Goal: Obtain resource: Download file/media

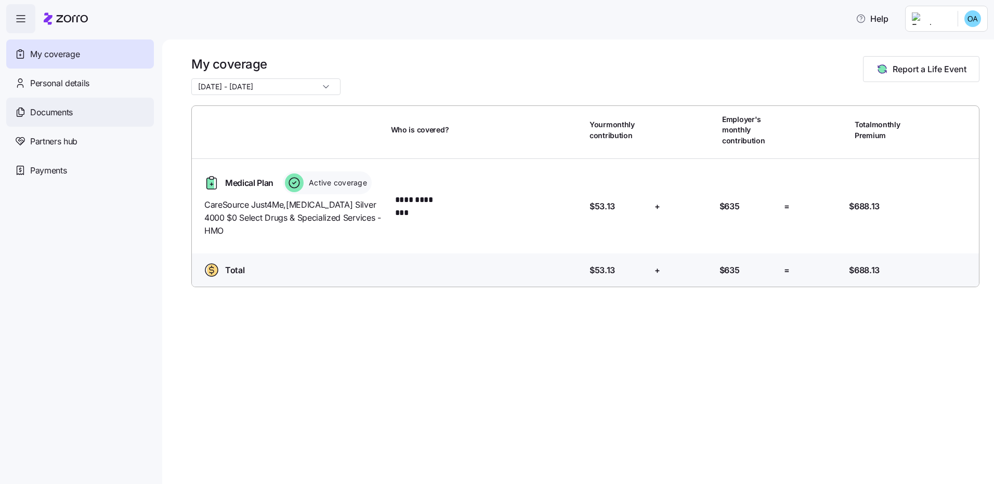
click at [69, 114] on span "Documents" at bounding box center [51, 112] width 43 height 13
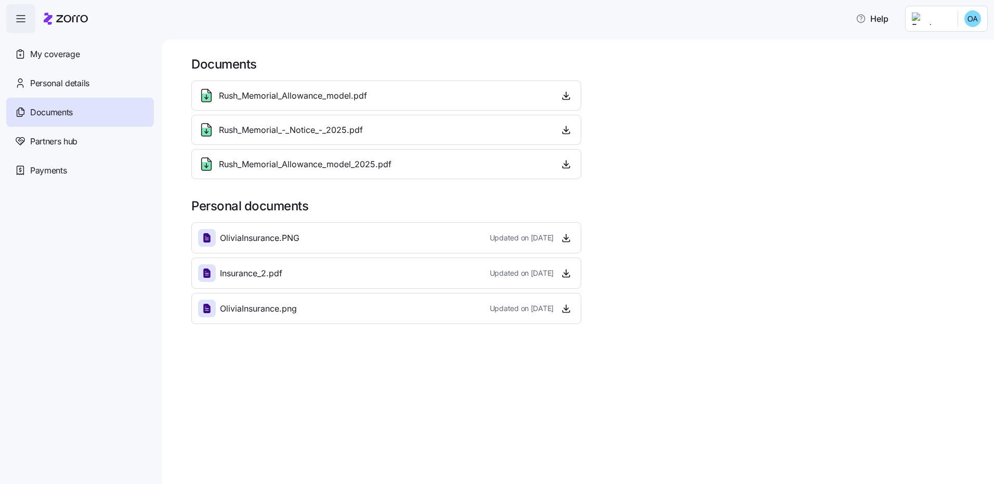
click at [209, 242] on icon at bounding box center [206, 237] width 7 height 9
click at [569, 243] on icon "button" at bounding box center [566, 238] width 10 height 10
click at [566, 269] on icon "button" at bounding box center [566, 273] width 10 height 10
click at [567, 311] on icon "button" at bounding box center [566, 309] width 10 height 10
click at [571, 275] on icon "button" at bounding box center [566, 273] width 10 height 10
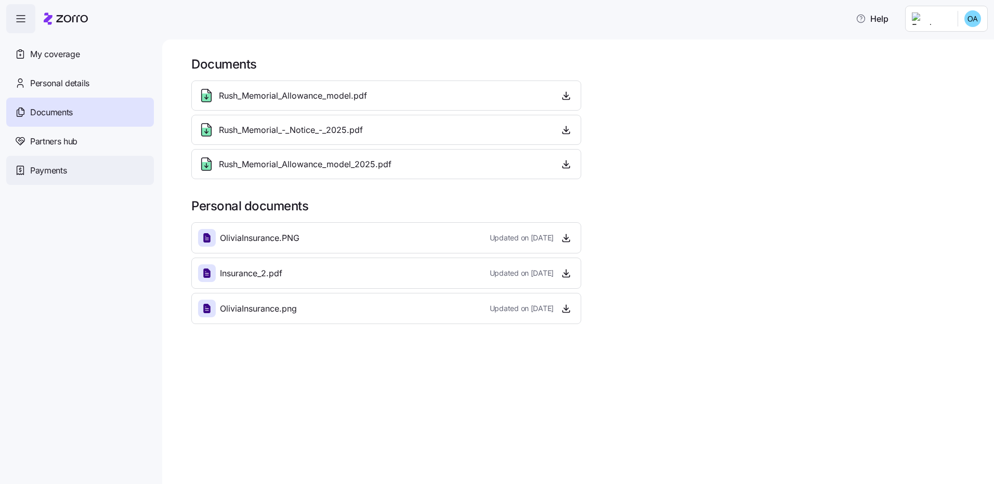
click at [32, 172] on span "Payments" at bounding box center [48, 170] width 36 height 13
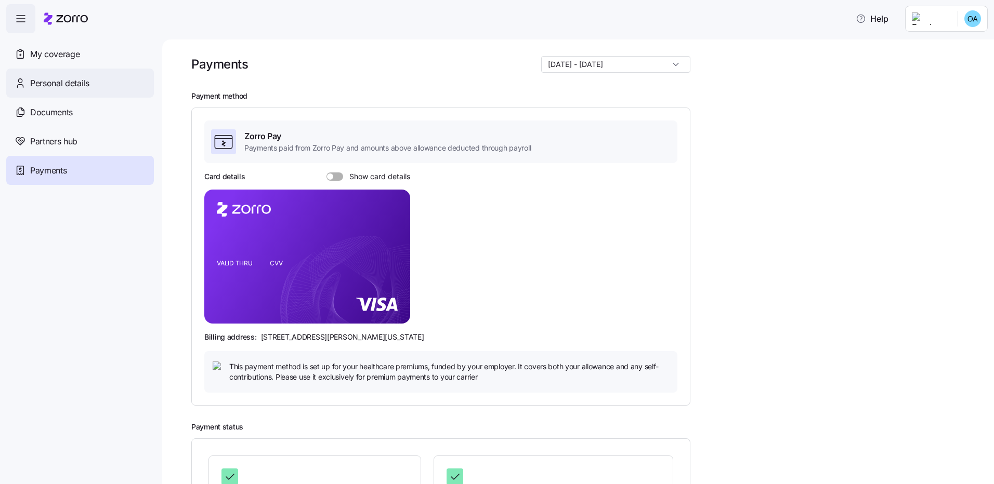
click at [61, 84] on span "Personal details" at bounding box center [59, 83] width 59 height 13
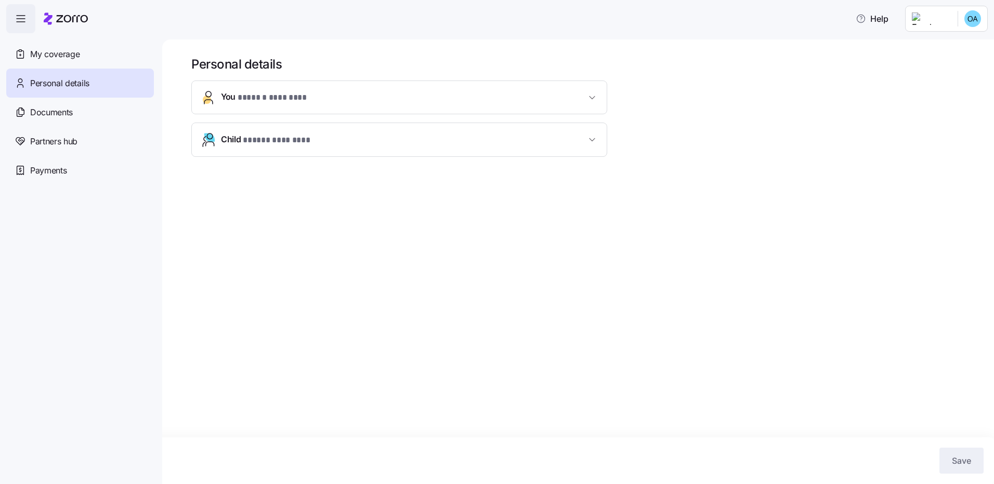
click at [598, 136] on span "button" at bounding box center [592, 140] width 12 height 10
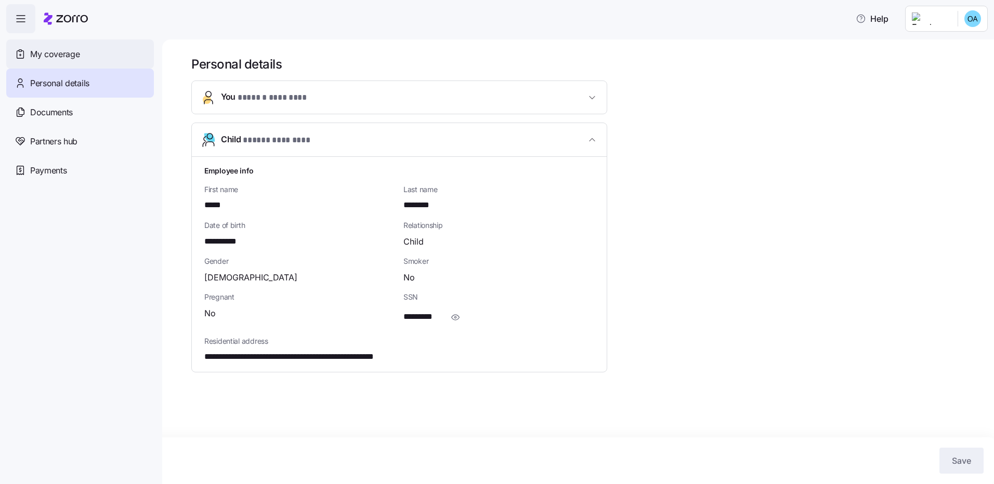
click at [71, 59] on span "My coverage" at bounding box center [54, 54] width 49 height 13
